Goal: Obtain resource: Download file/media

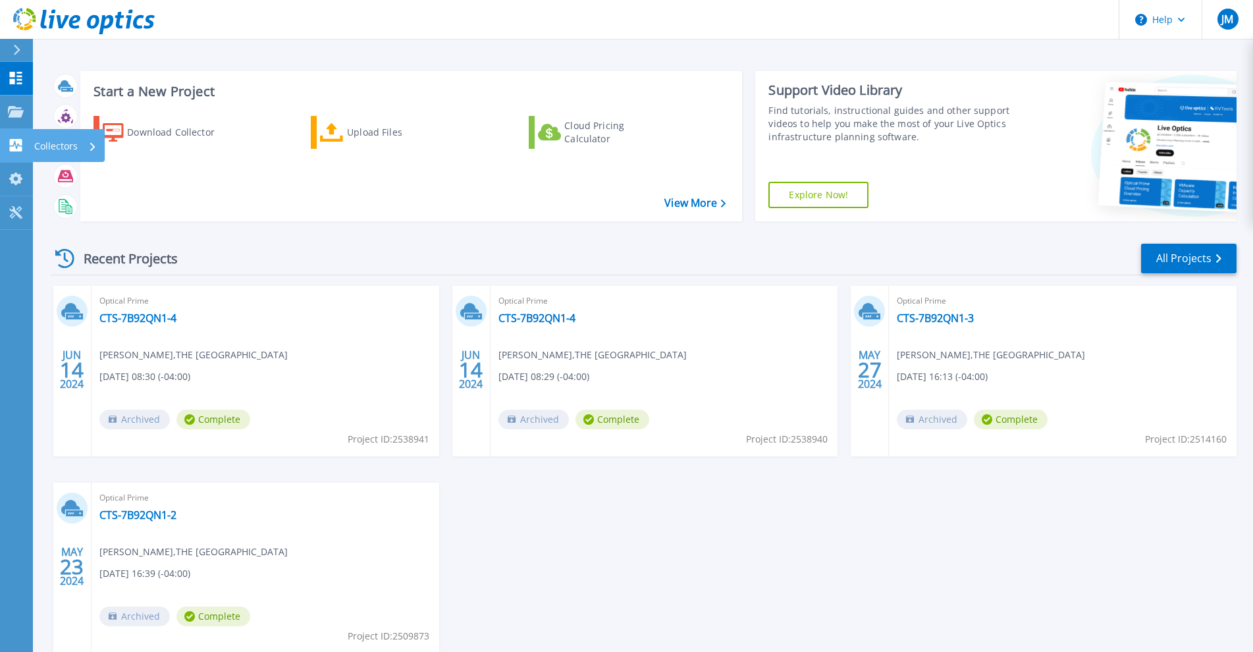
click at [18, 156] on link "Collectors Collectors" at bounding box center [16, 146] width 33 height 34
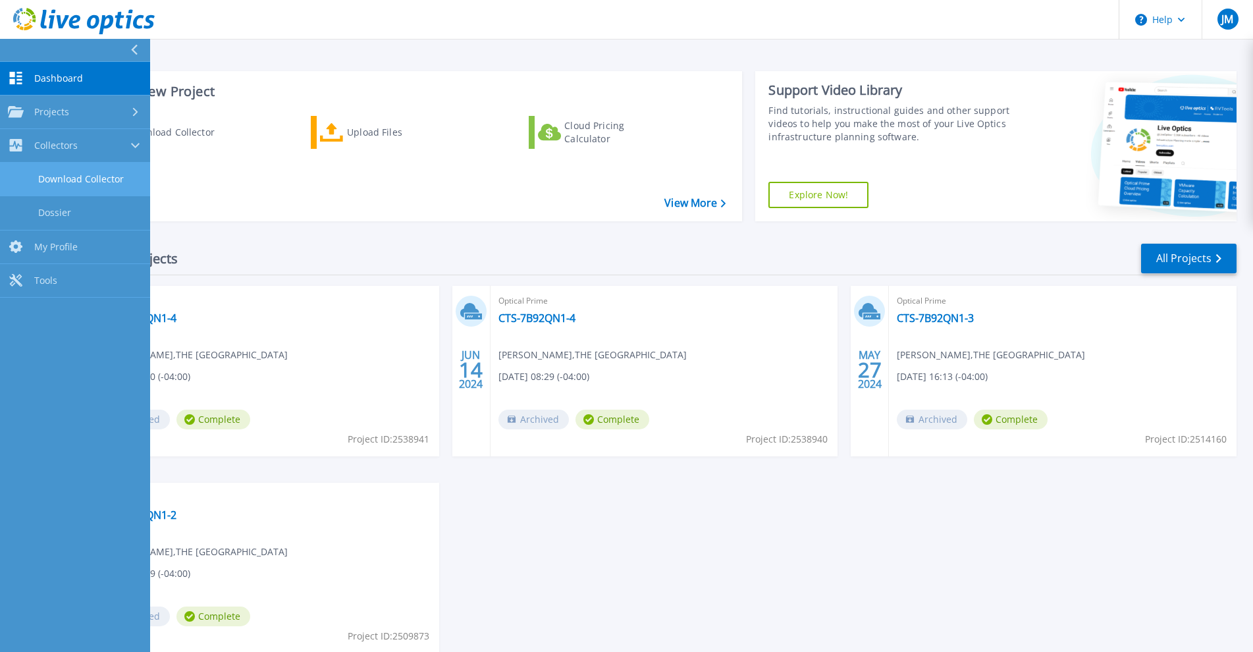
click at [47, 178] on link "Download Collector" at bounding box center [75, 180] width 150 height 34
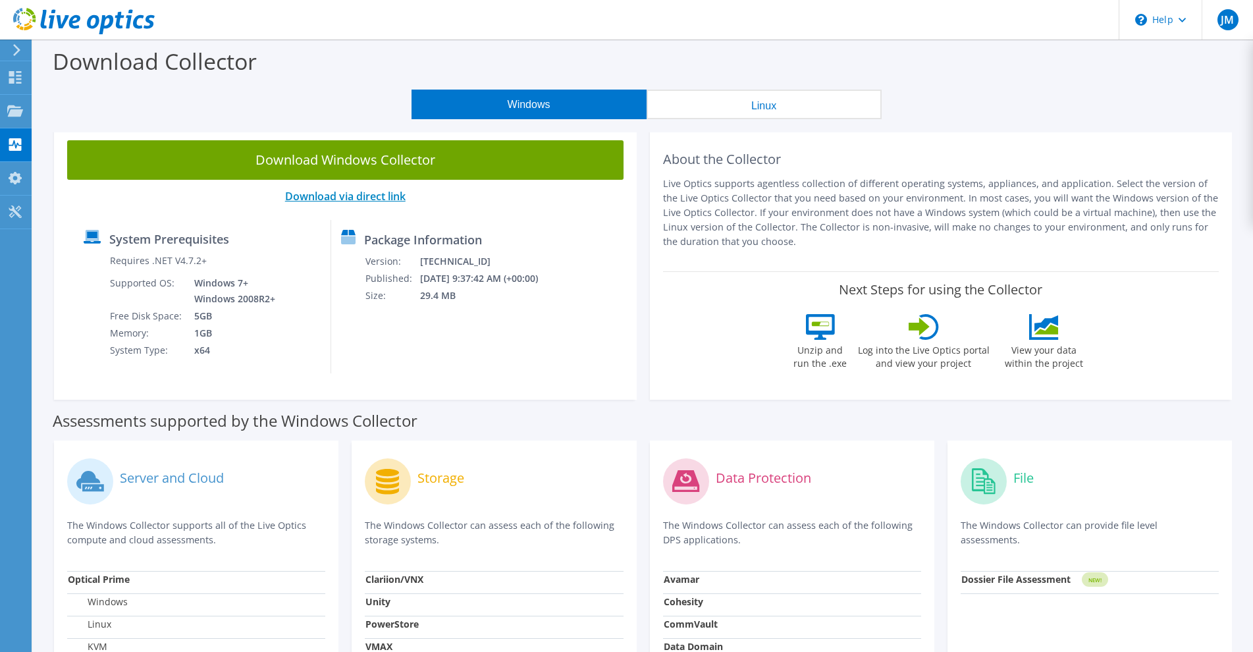
click at [395, 191] on link "Download via direct link" at bounding box center [345, 196] width 120 height 14
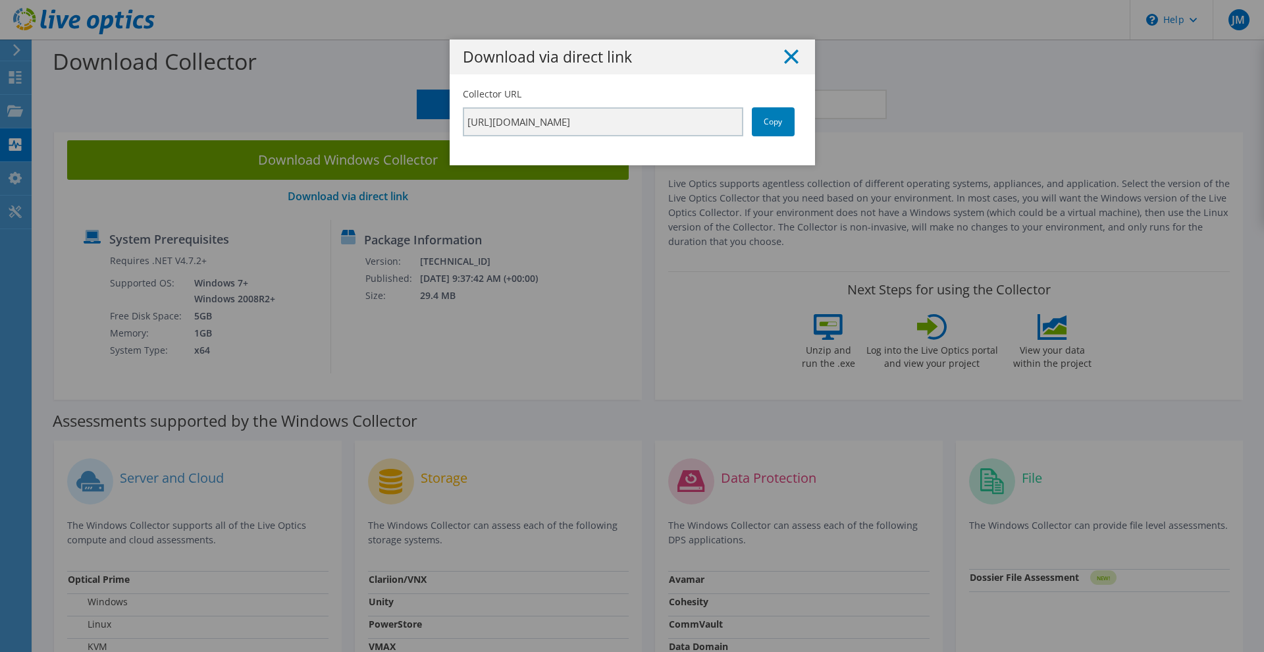
click at [789, 53] on line at bounding box center [791, 56] width 13 height 13
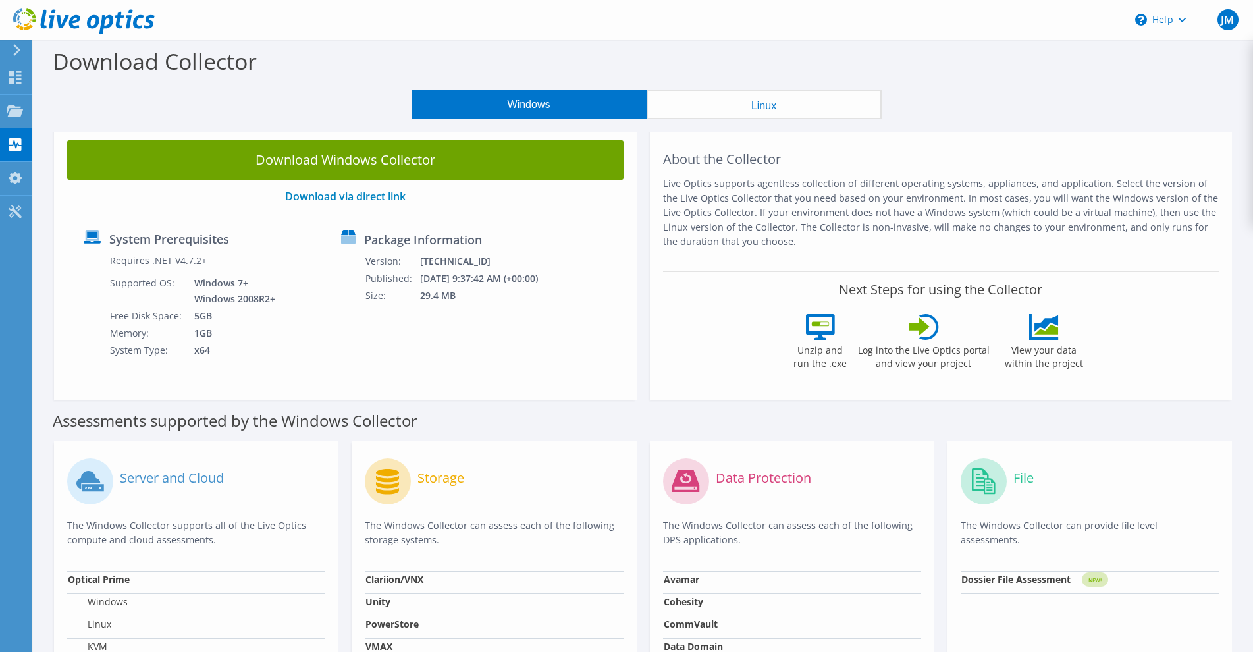
click at [396, 170] on link "Download Windows Collector" at bounding box center [345, 159] width 556 height 39
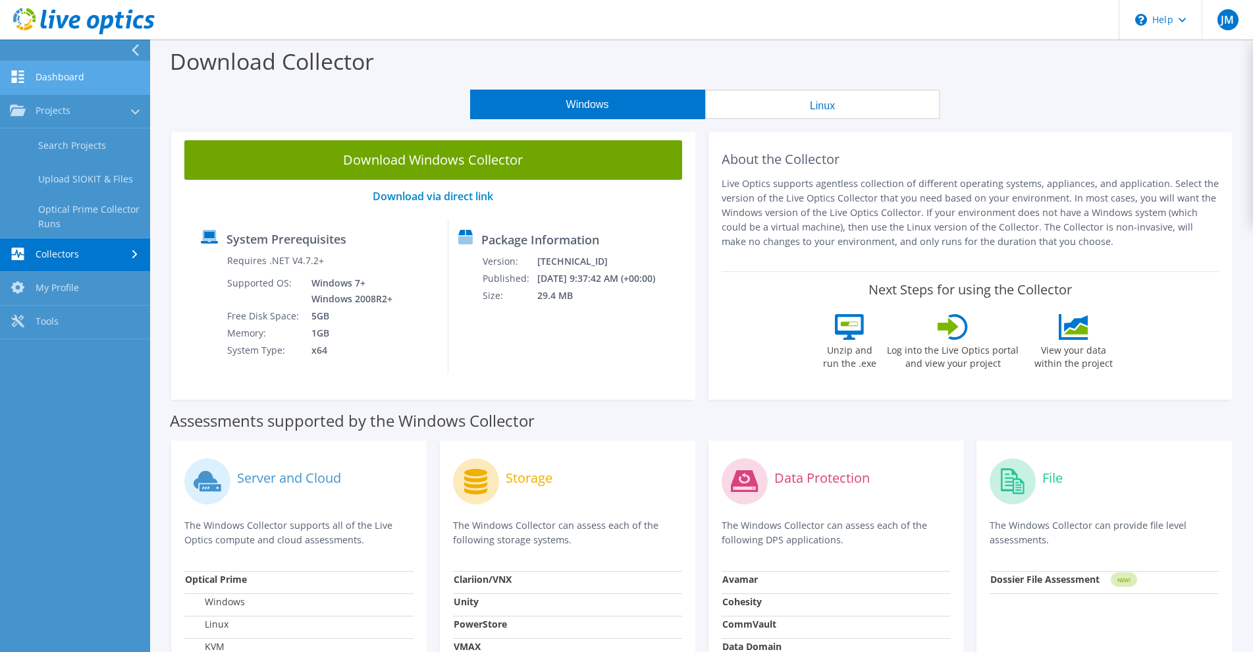
click at [43, 70] on link "Dashboard" at bounding box center [75, 78] width 150 height 34
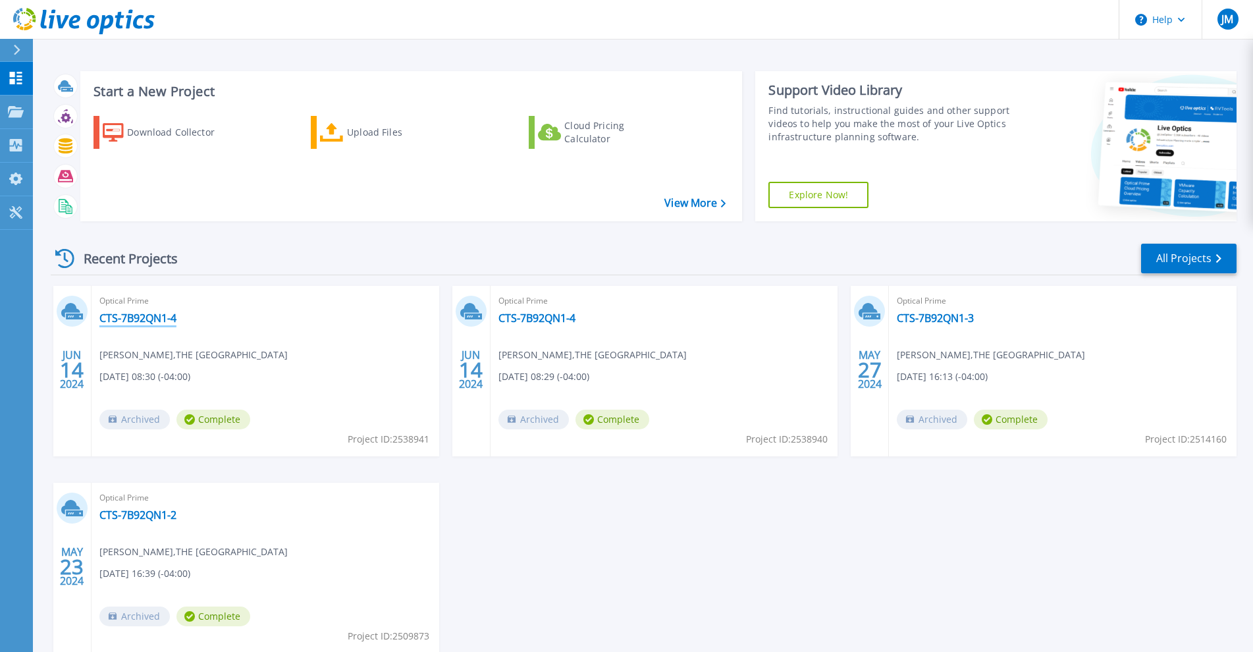
click at [161, 317] on link "CTS-7B92QN1-4" at bounding box center [137, 317] width 77 height 13
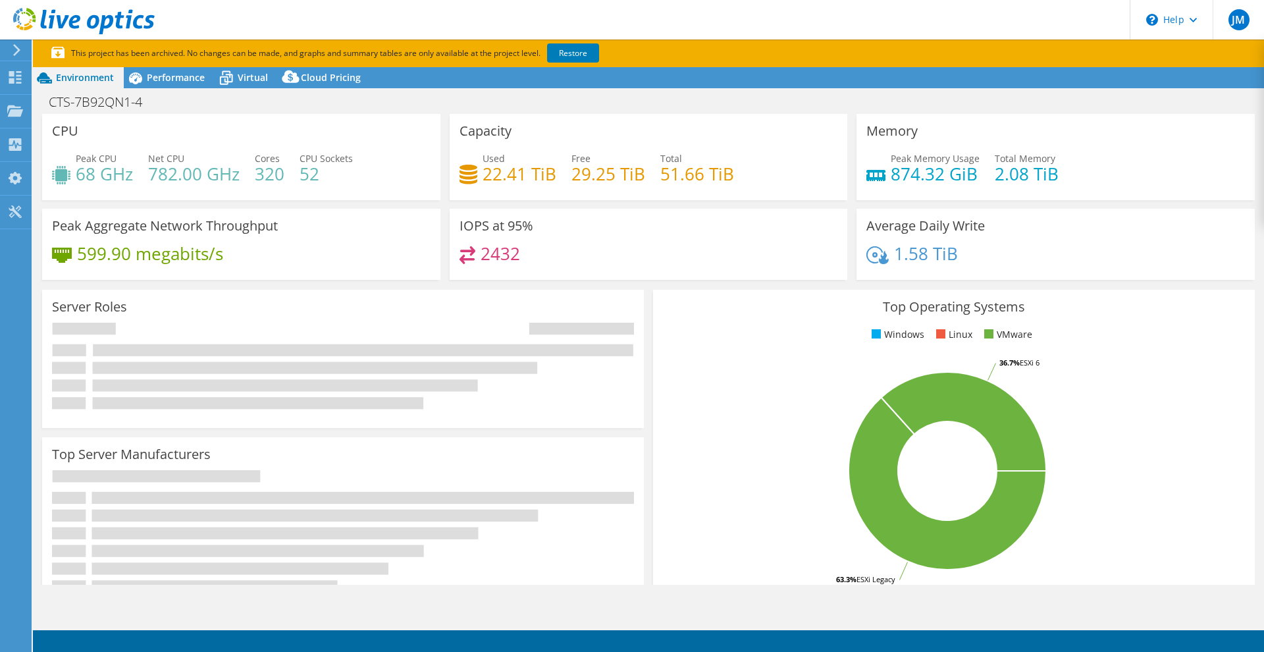
select select "USD"
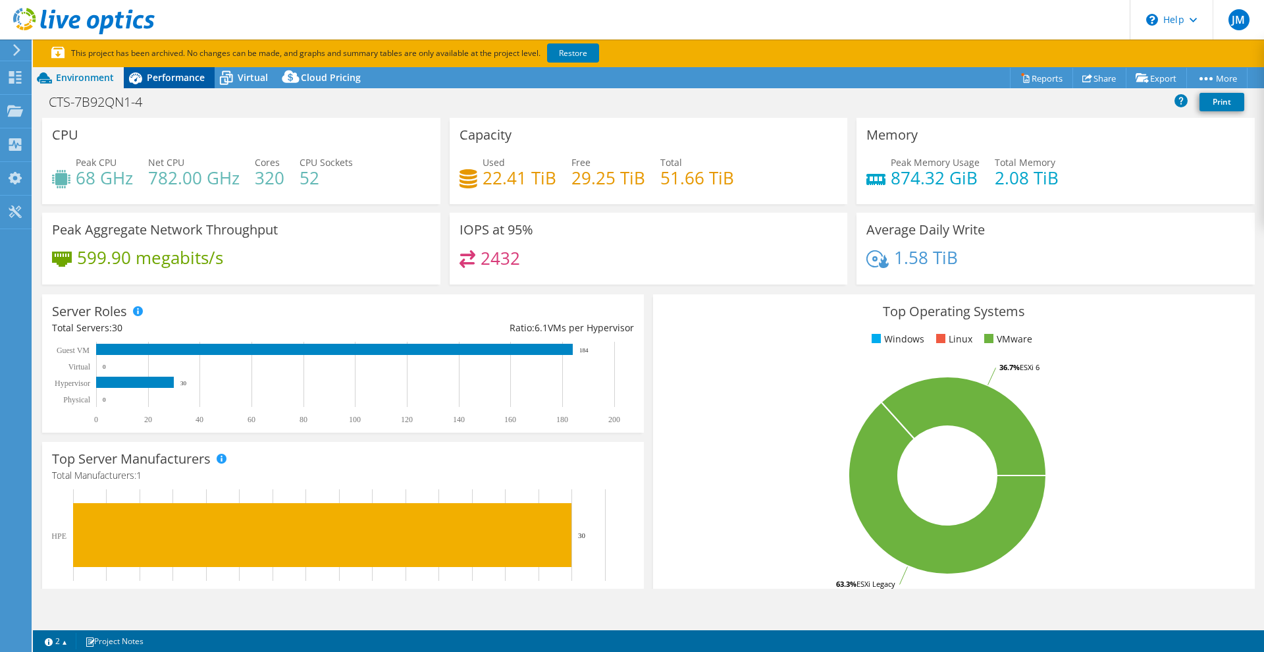
click at [179, 83] on span "Performance" at bounding box center [176, 77] width 58 height 13
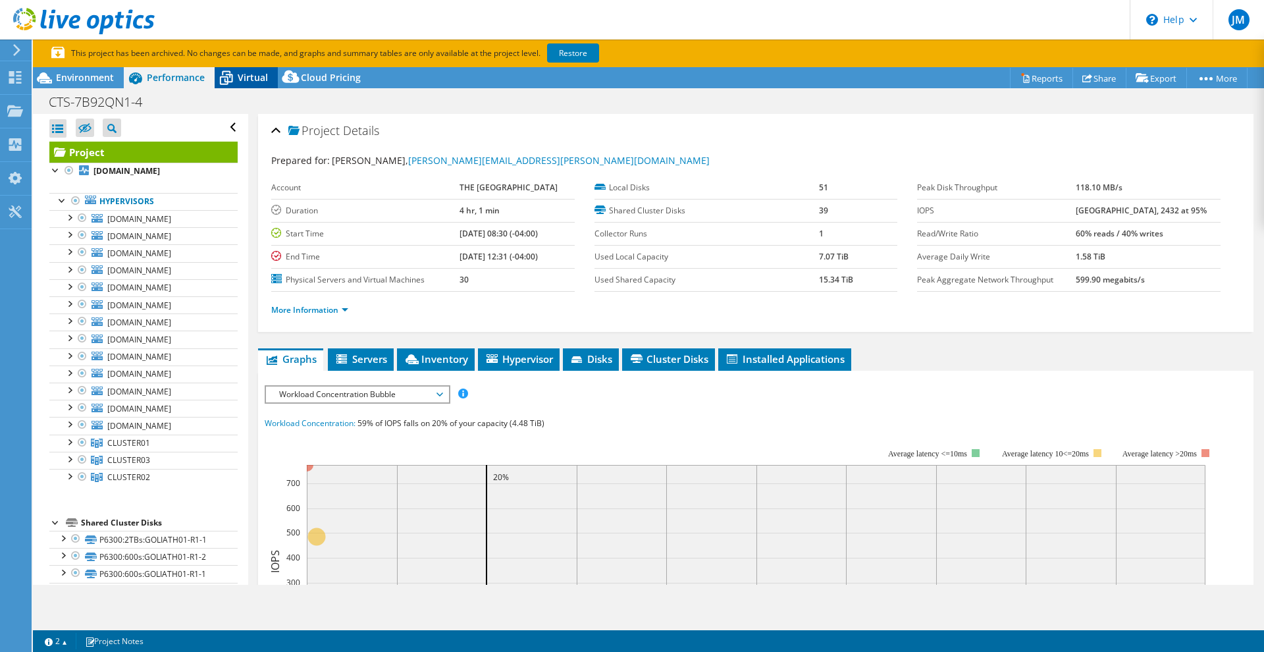
click at [257, 80] on span "Virtual" at bounding box center [253, 77] width 30 height 13
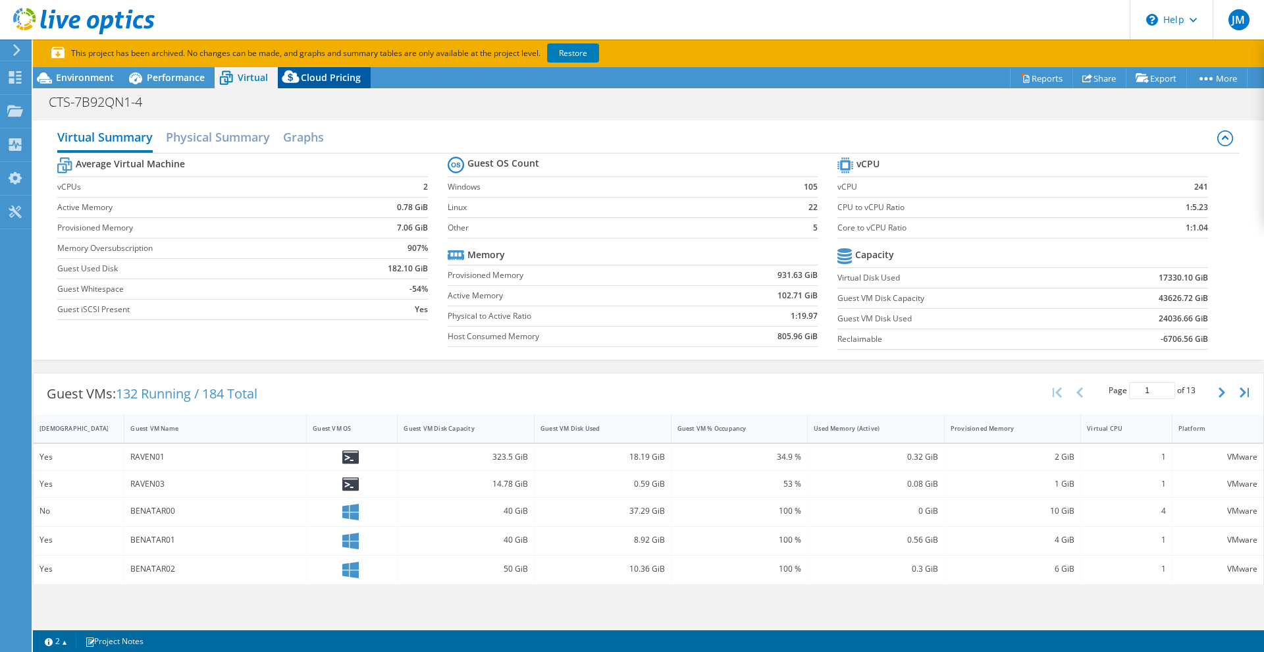
click at [320, 81] on span "Cloud Pricing" at bounding box center [331, 77] width 60 height 13
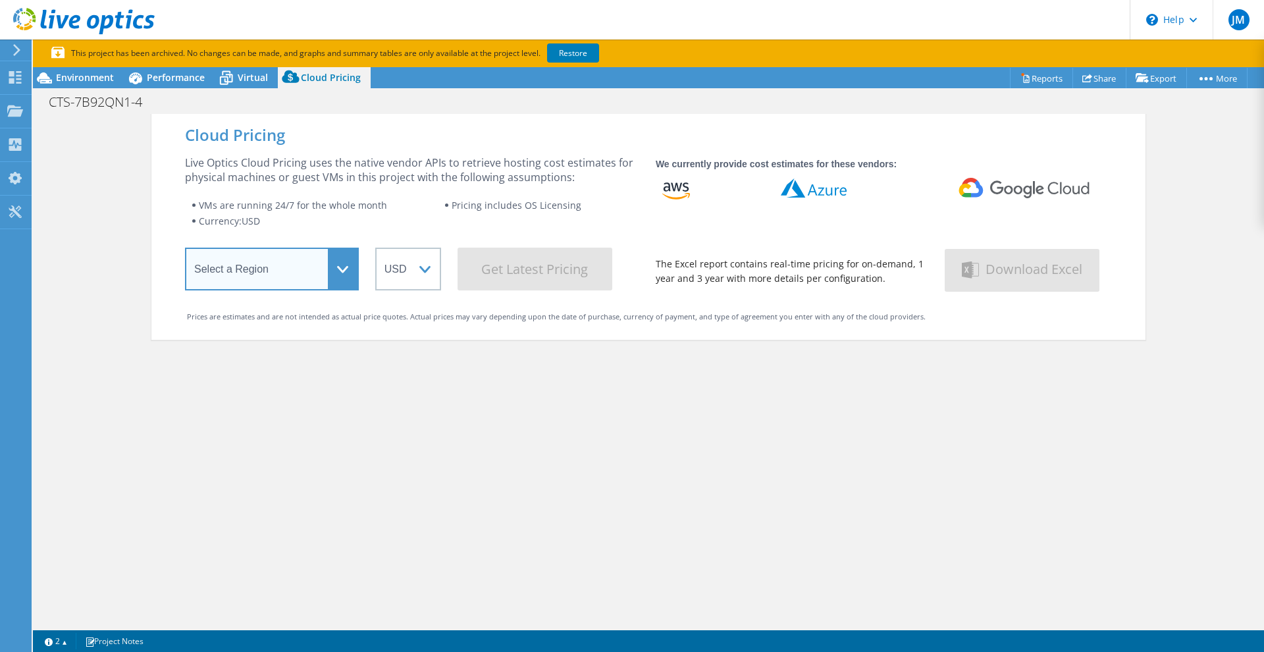
click at [300, 265] on select "Select a Region Asia Pacific (Hong Kong) Asia Pacific (Mumbai) Asia Pacific (Se…" at bounding box center [272, 268] width 174 height 43
select select "USEast"
click at [185, 247] on select "Select a Region Asia Pacific (Hong Kong) Asia Pacific (Mumbai) Asia Pacific (Se…" at bounding box center [272, 268] width 174 height 43
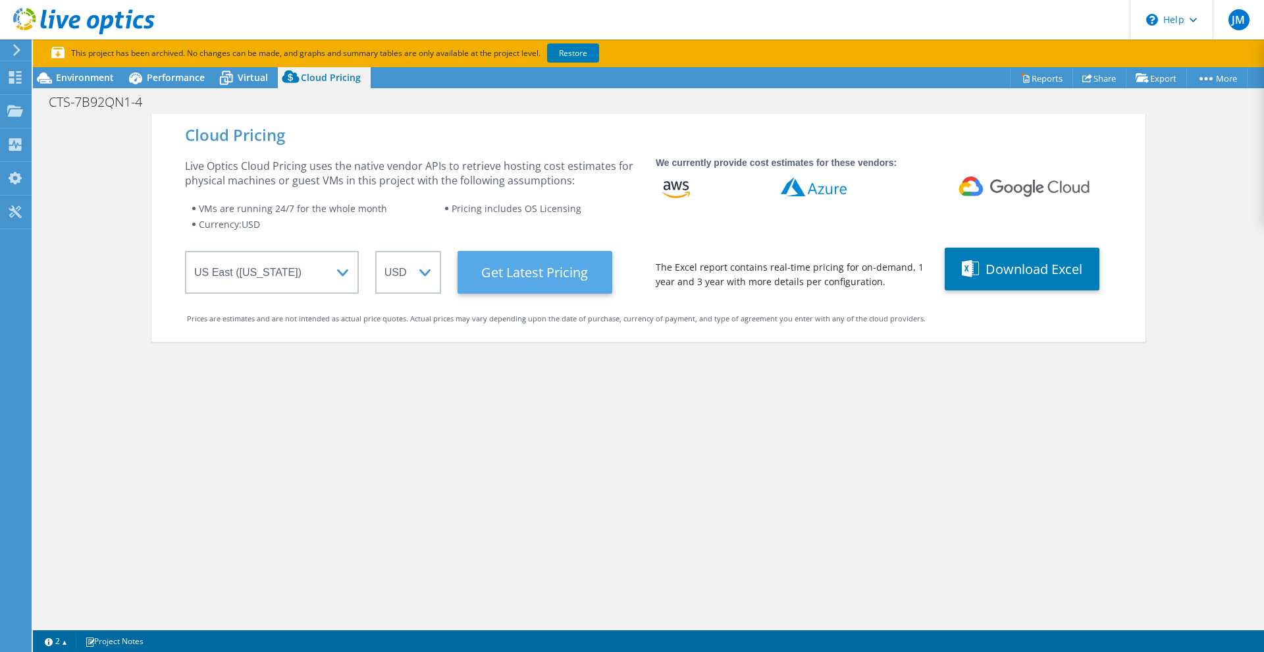
click at [545, 268] on Latest "Get Latest Pricing" at bounding box center [534, 272] width 155 height 43
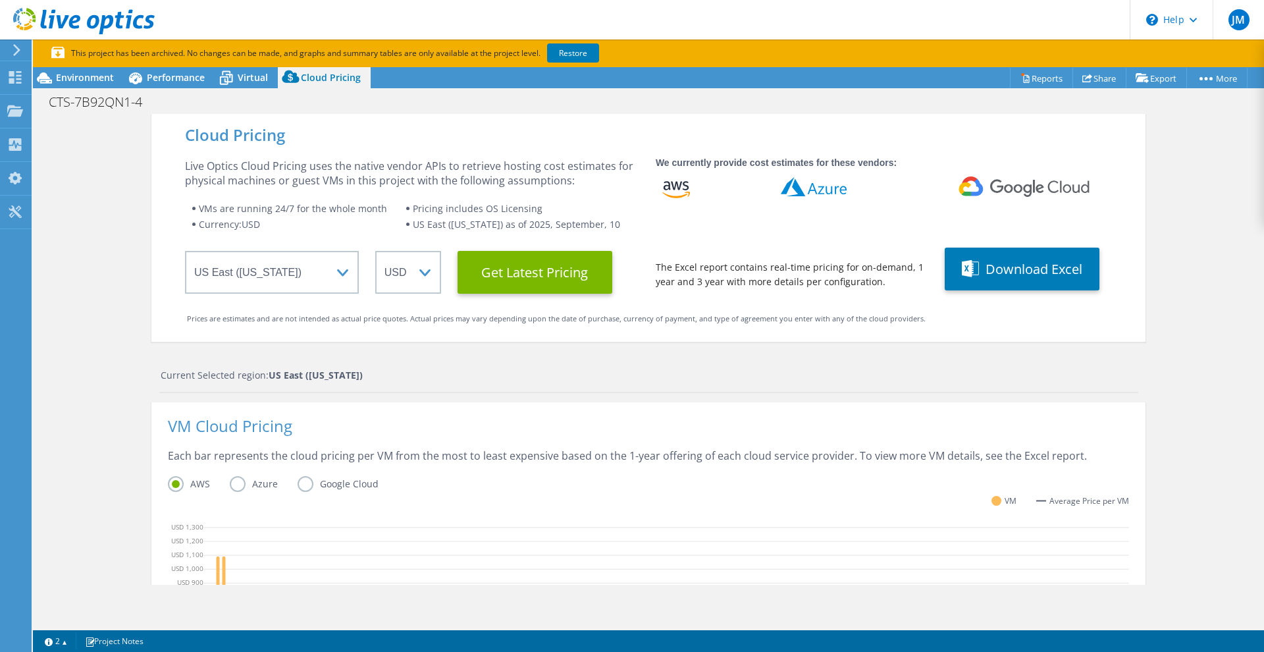
click at [233, 486] on label "Azure" at bounding box center [264, 484] width 68 height 16
click at [0, 0] on input "Azure" at bounding box center [0, 0] width 0 height 0
click at [169, 483] on label "AWS" at bounding box center [199, 484] width 62 height 16
click at [0, 0] on input "AWS" at bounding box center [0, 0] width 0 height 0
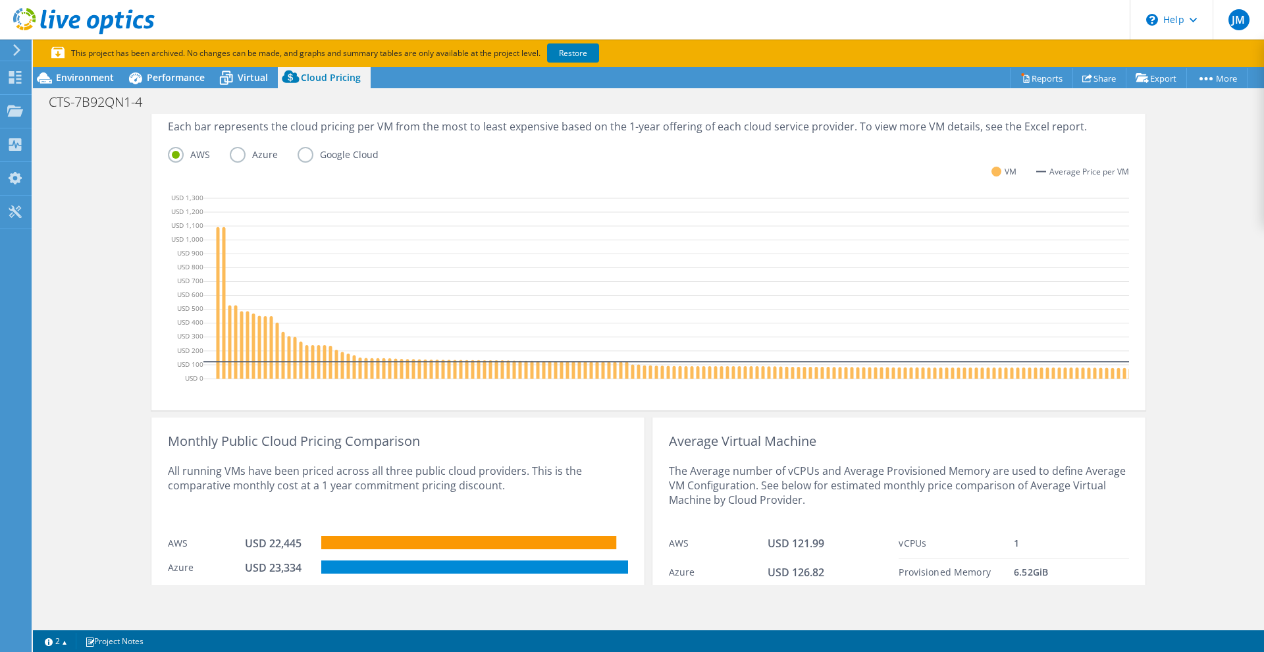
scroll to position [395, 0]
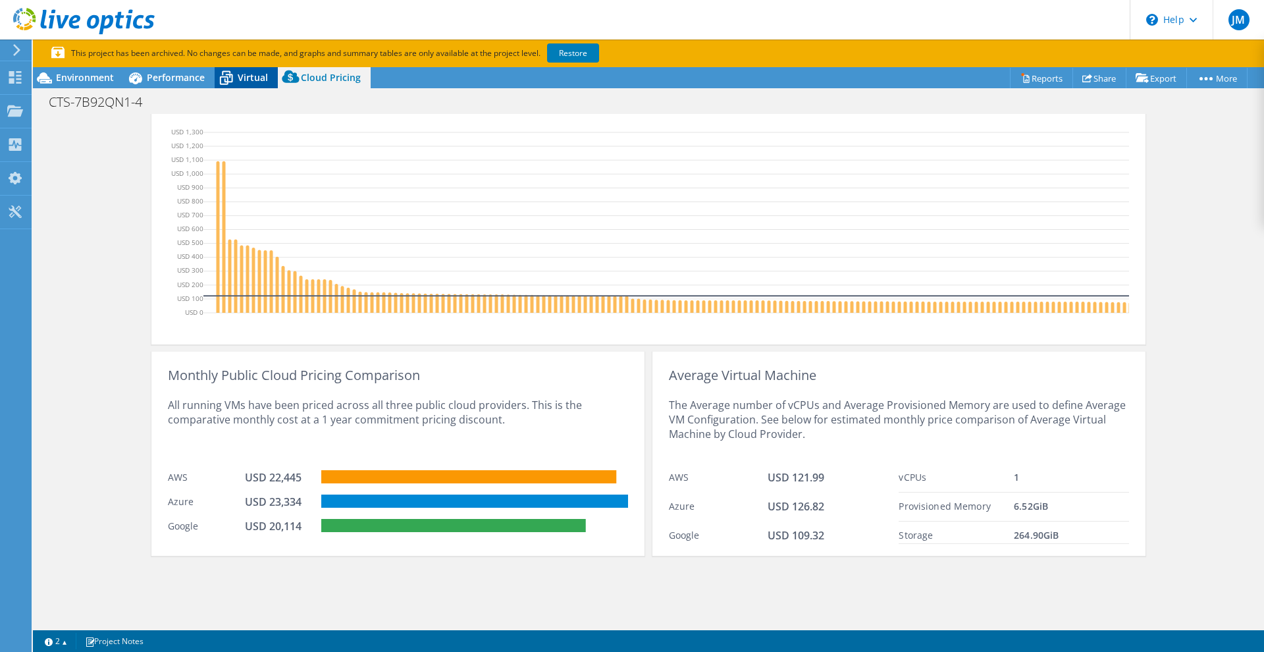
click at [234, 86] on icon at bounding box center [226, 77] width 23 height 23
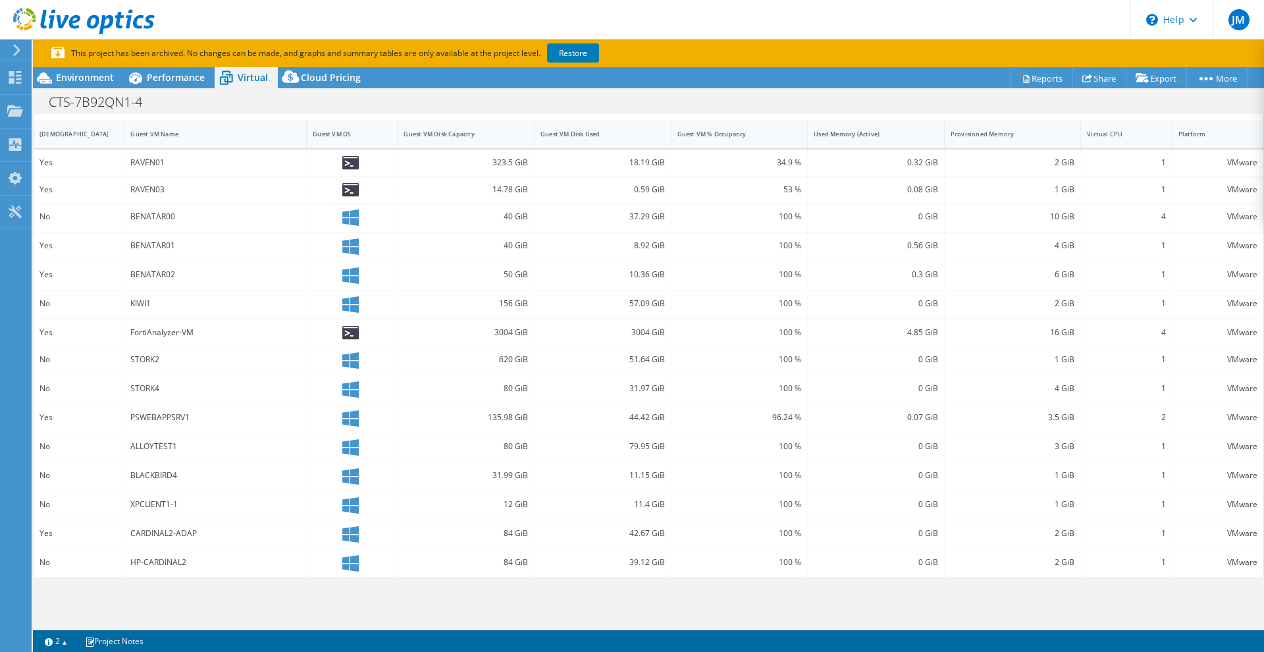
scroll to position [294, 0]
click at [88, 82] on span "Environment" at bounding box center [85, 77] width 58 height 13
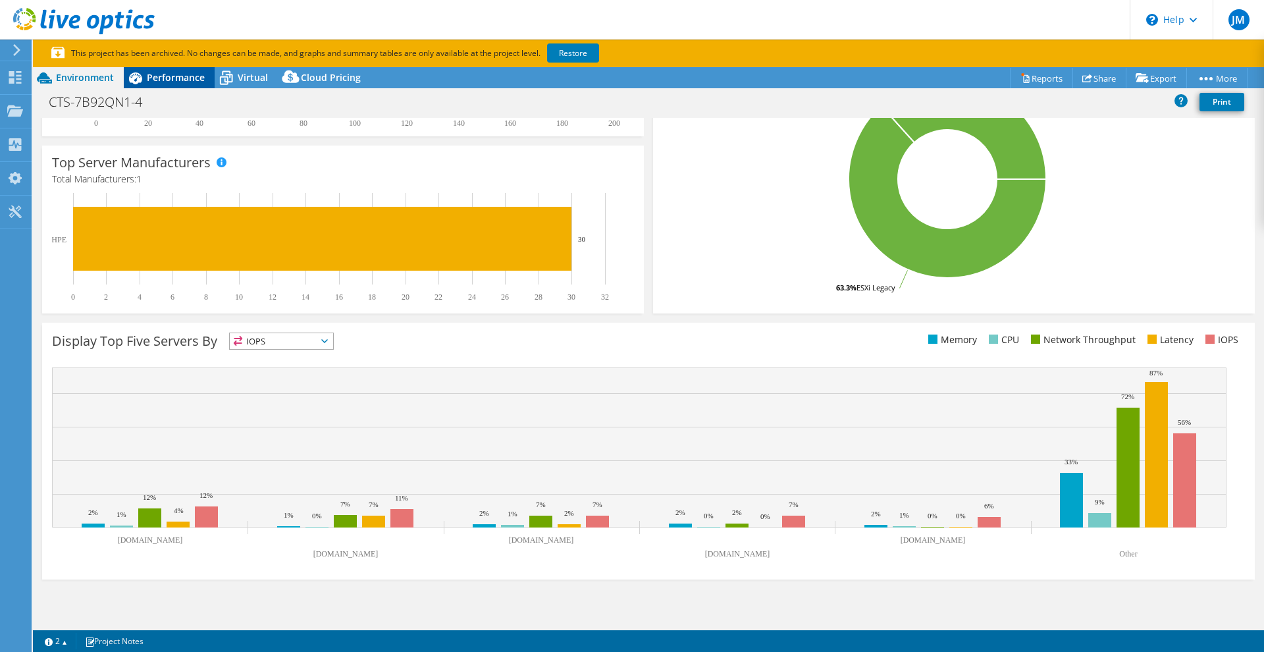
click at [178, 71] on span "Performance" at bounding box center [176, 77] width 58 height 13
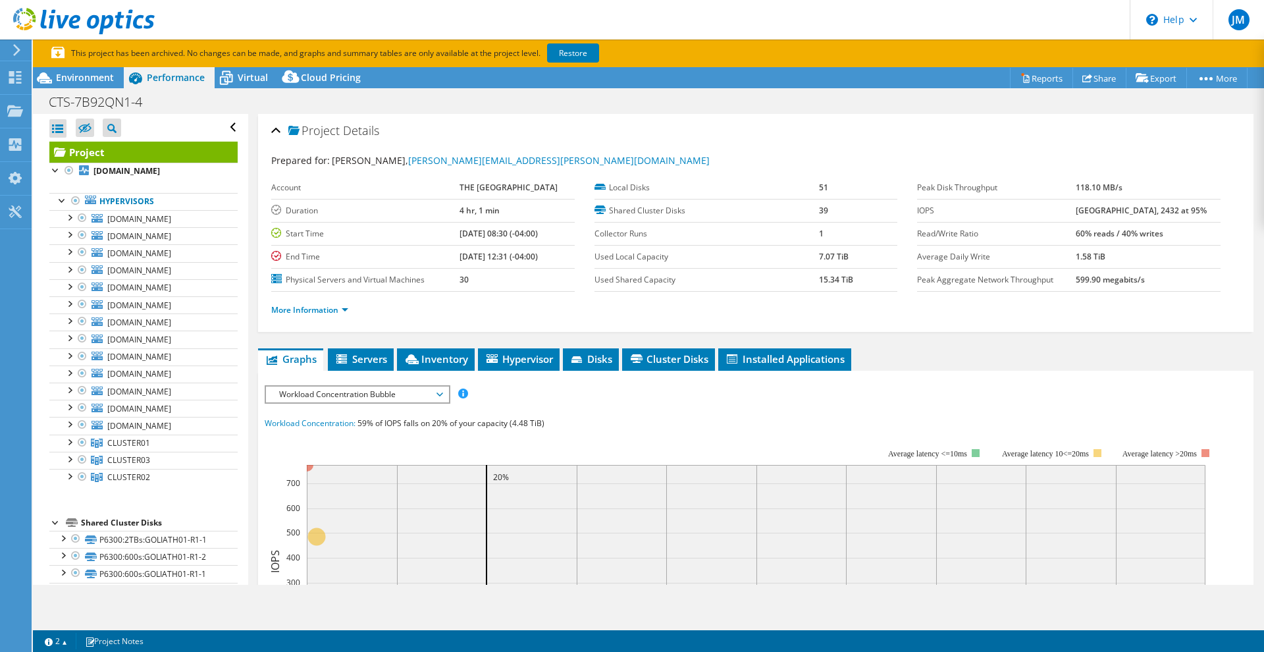
scroll to position [0, 0]
click at [14, 110] on use at bounding box center [15, 110] width 16 height 11
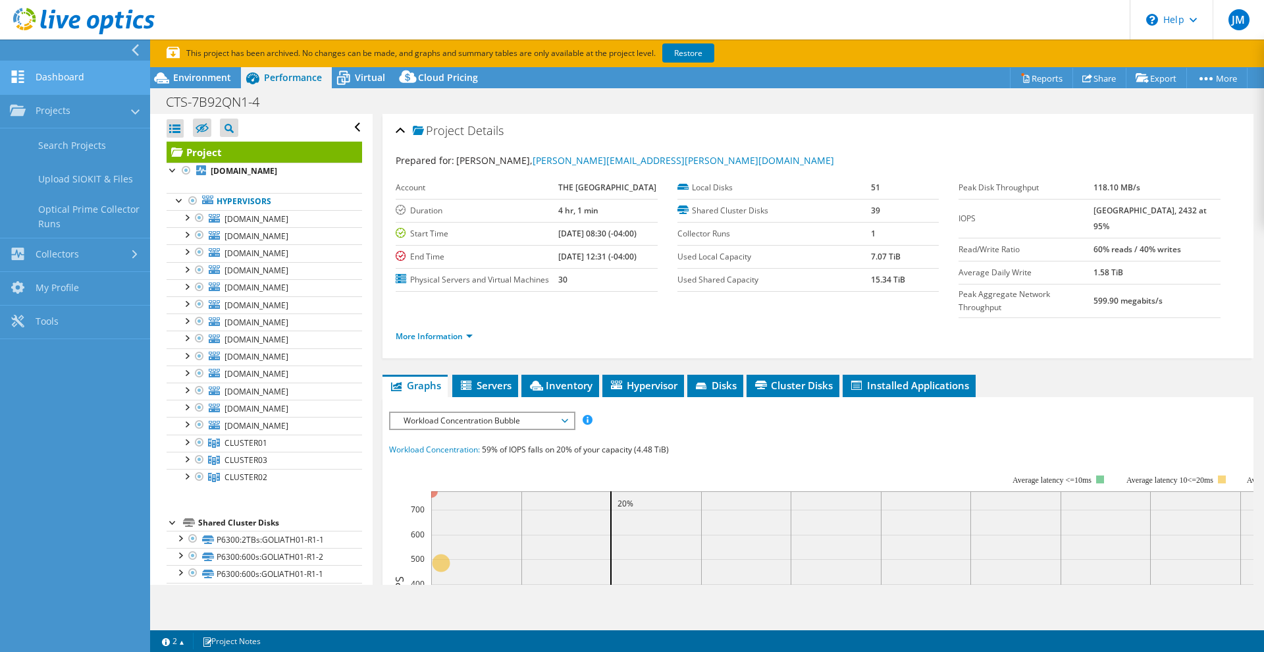
click at [32, 76] on link "Dashboard" at bounding box center [75, 78] width 150 height 34
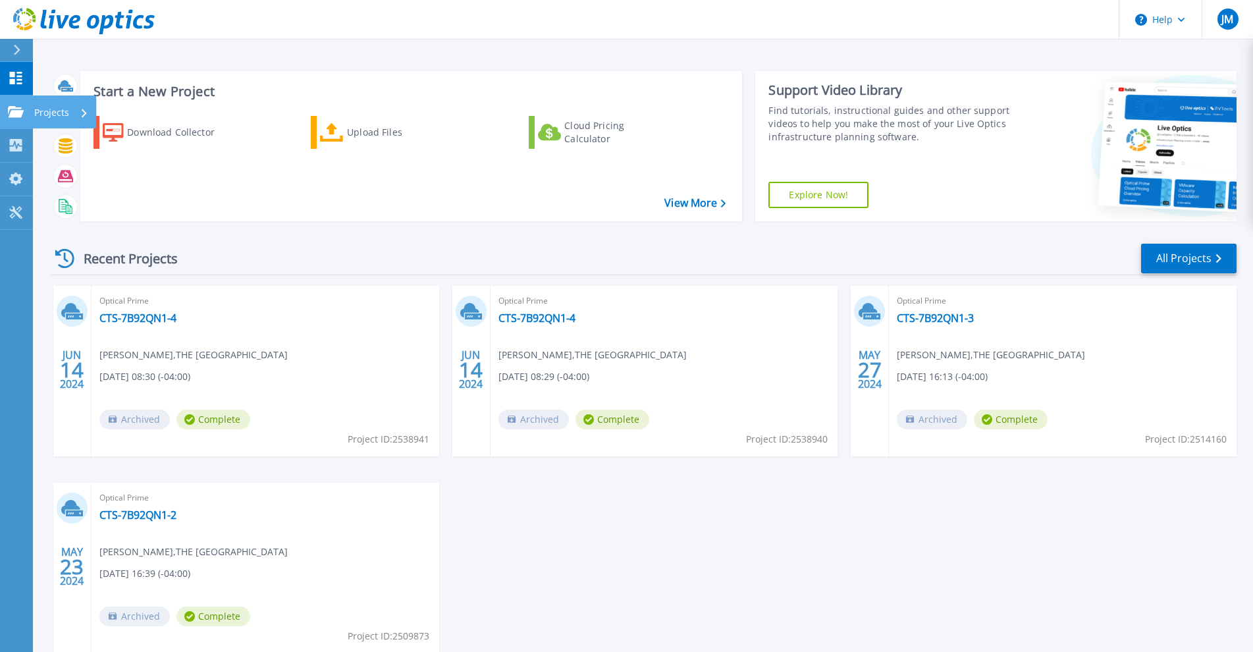
click at [13, 109] on icon at bounding box center [16, 111] width 16 height 11
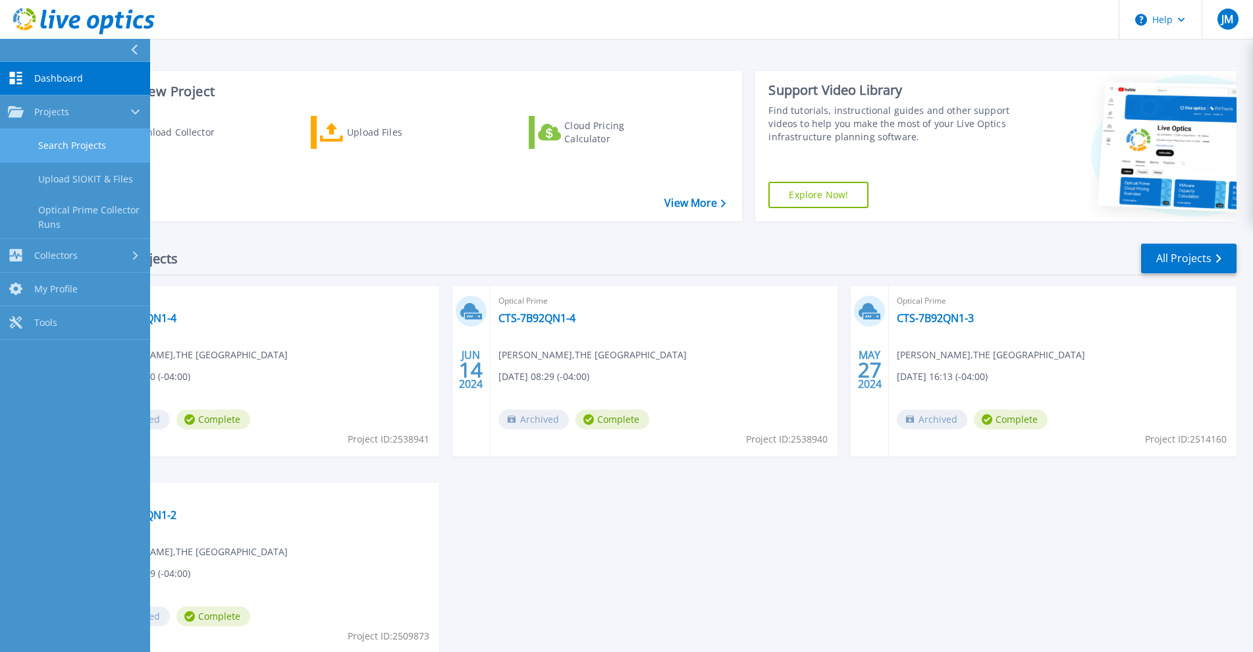
click at [80, 149] on link "Search Projects" at bounding box center [75, 146] width 150 height 34
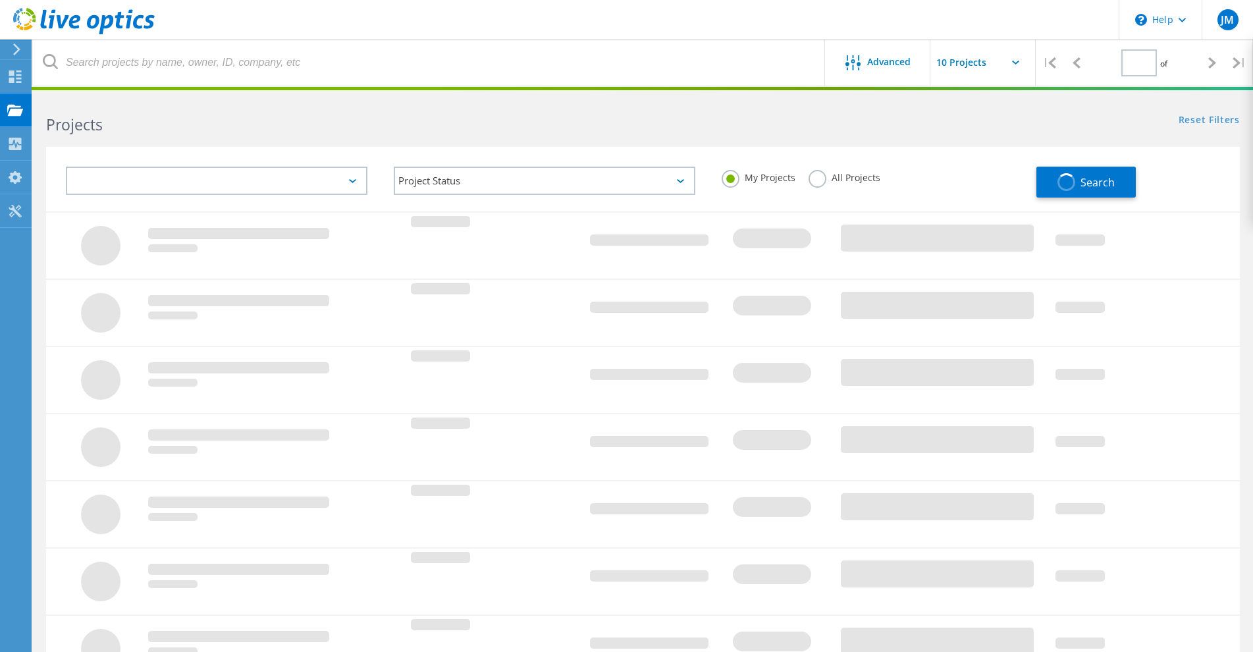
type input "1"
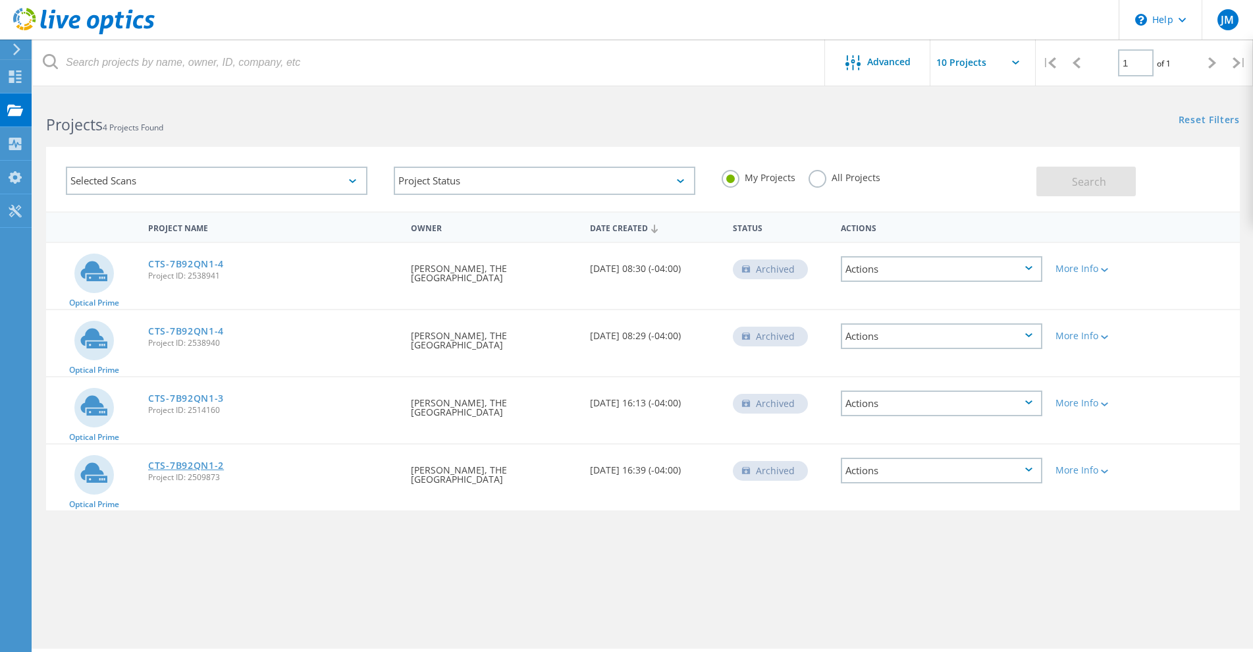
click at [179, 469] on link "CTS-7B92QN1-2" at bounding box center [186, 465] width 76 height 9
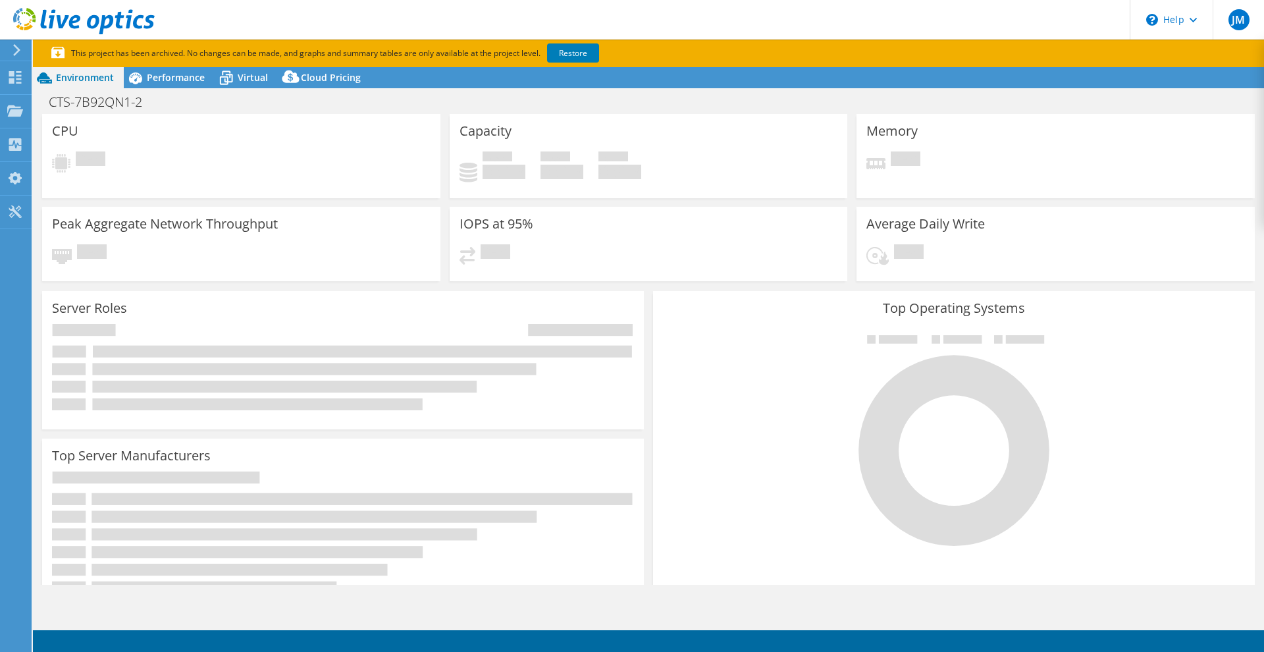
select select "USEast"
select select "USD"
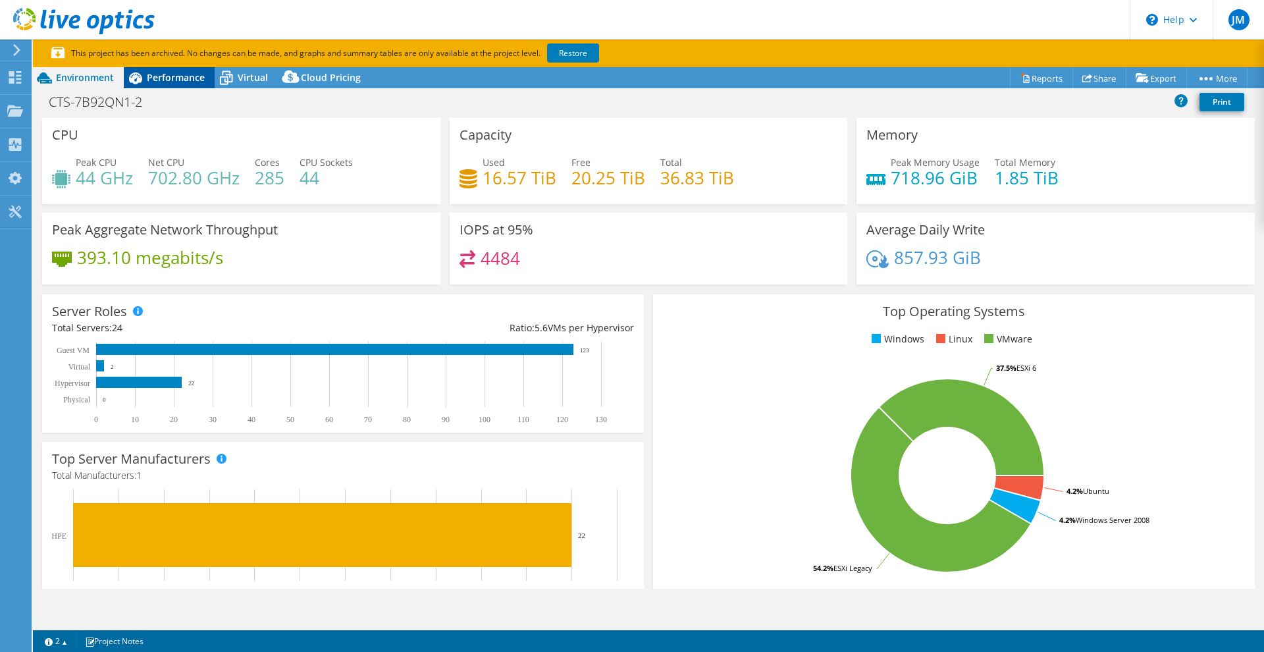
click at [156, 84] on div "Performance" at bounding box center [169, 77] width 91 height 21
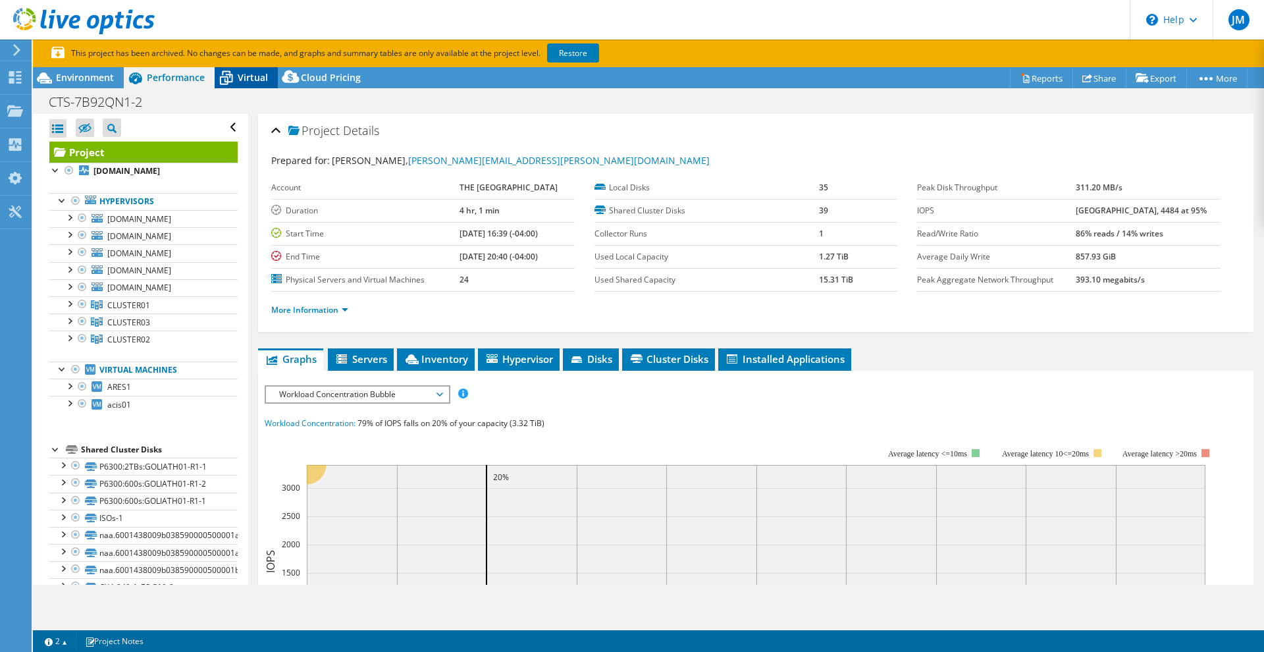
click at [252, 74] on span "Virtual" at bounding box center [253, 77] width 30 height 13
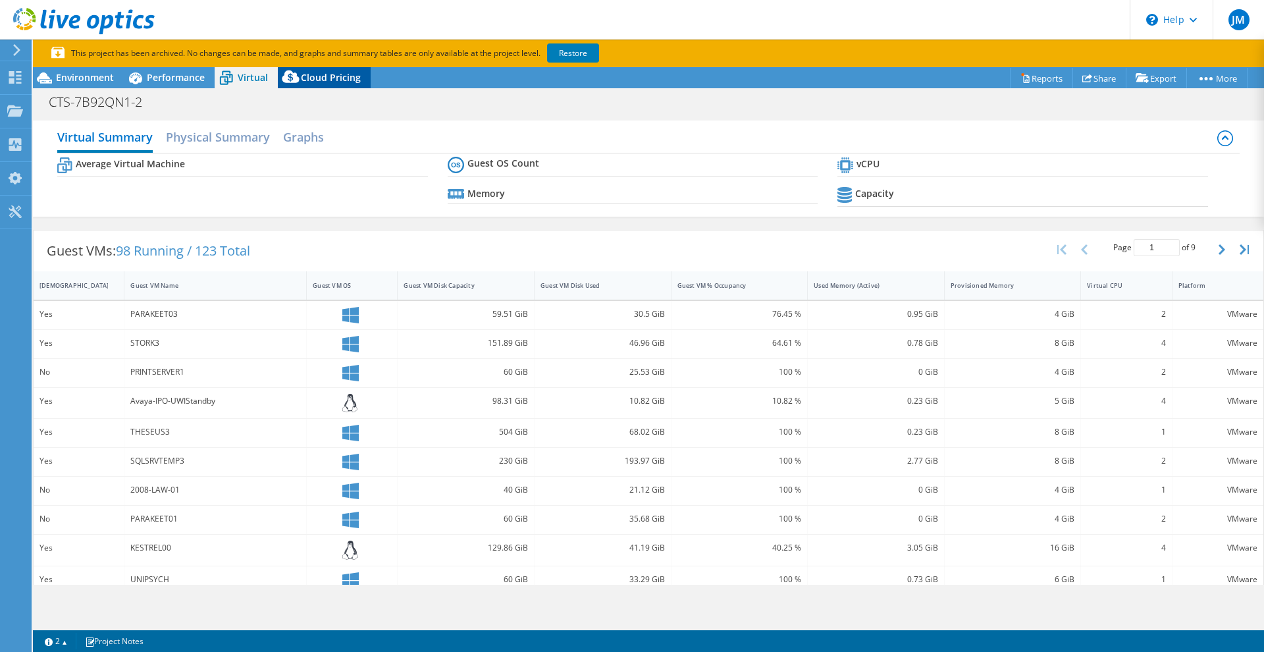
click at [292, 78] on icon at bounding box center [291, 79] width 26 height 26
